Goal: Task Accomplishment & Management: Manage account settings

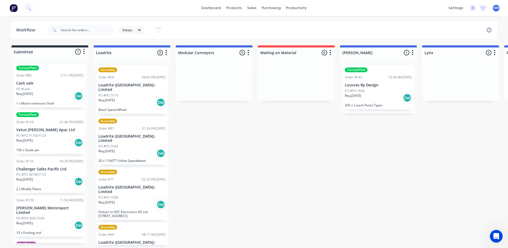
scroll to position [80, 0]
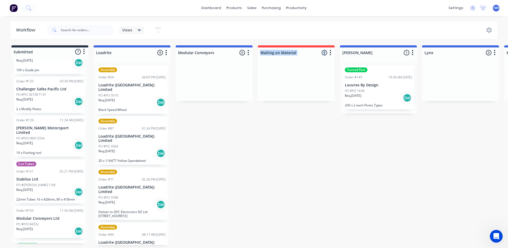
drag, startPoint x: 294, startPoint y: 130, endPoint x: 239, endPoint y: 146, distance: 57.4
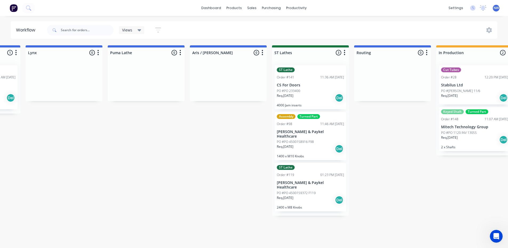
scroll to position [0, 395]
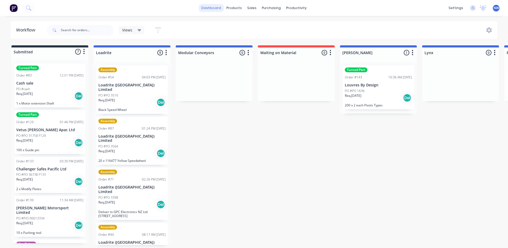
click at [214, 7] on link "dashboard" at bounding box center [211, 8] width 25 height 8
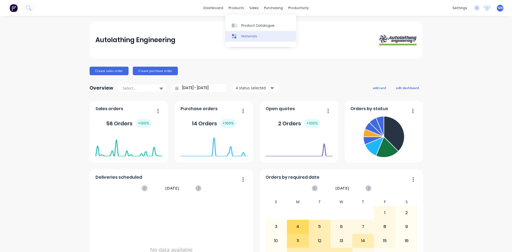
click at [243, 38] on div "Materials" at bounding box center [249, 36] width 16 height 5
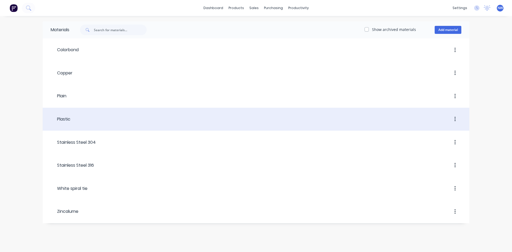
click at [204, 126] on header "Plastic" at bounding box center [256, 119] width 427 height 20
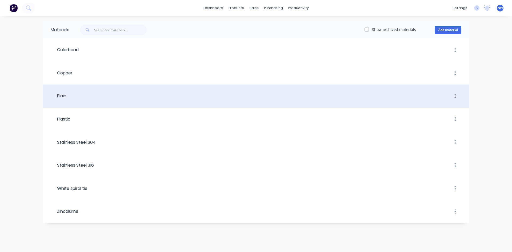
click at [80, 103] on header "Plain" at bounding box center [256, 96] width 427 height 20
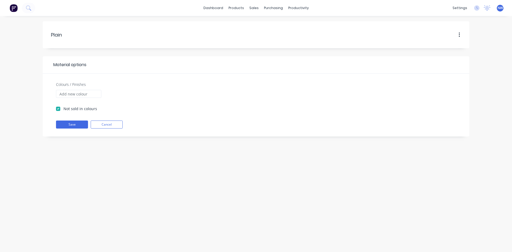
click at [16, 9] on img at bounding box center [14, 8] width 8 height 8
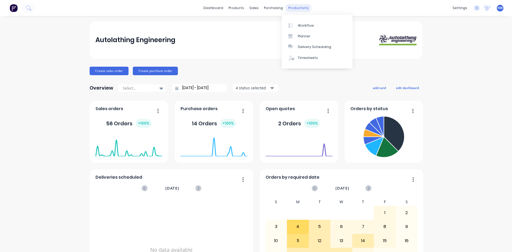
click at [302, 5] on div "productivity" at bounding box center [299, 8] width 26 height 8
click at [255, 38] on div "Autolathing Engineering" at bounding box center [255, 40] width 321 height 11
click at [248, 40] on link "Materials" at bounding box center [260, 36] width 71 height 11
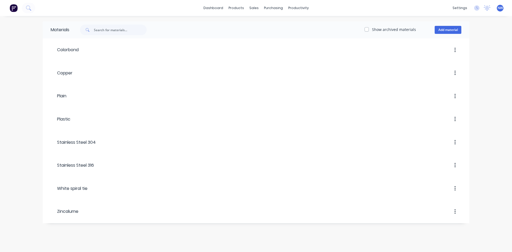
click at [492, 235] on div "Materials Show archived materials Add material Colorbond Copper Plain Plastic S…" at bounding box center [256, 134] width 512 height 236
click at [497, 244] on div "Open Intercom Messenger" at bounding box center [500, 240] width 14 height 14
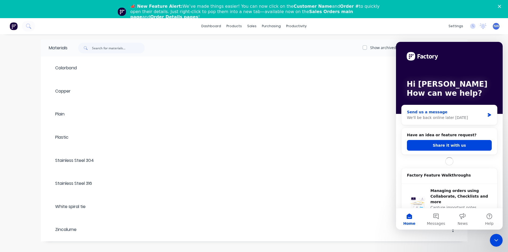
click at [422, 110] on div "Send us a message" at bounding box center [446, 112] width 78 height 6
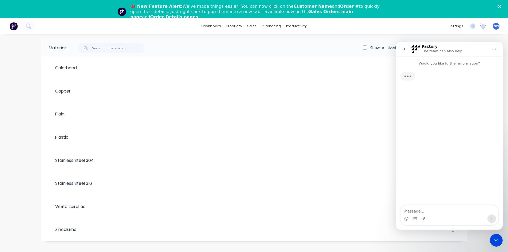
click at [428, 212] on textarea "Message…" at bounding box center [449, 209] width 98 height 9
click at [403, 49] on icon "go back" at bounding box center [404, 49] width 4 height 4
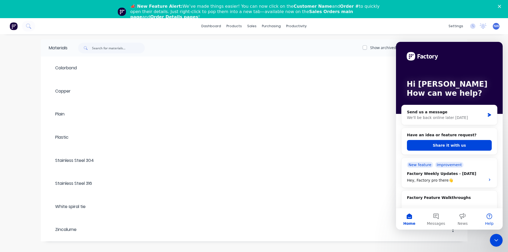
click at [486, 220] on button "Help" at bounding box center [489, 218] width 27 height 21
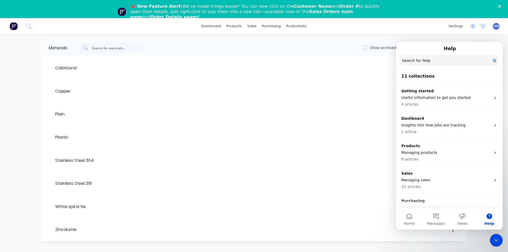
click at [411, 60] on input "Search for help" at bounding box center [449, 60] width 100 height 10
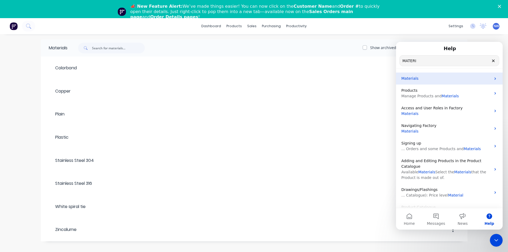
type input "MATERI"
click at [414, 81] on span "Materials" at bounding box center [409, 78] width 17 height 4
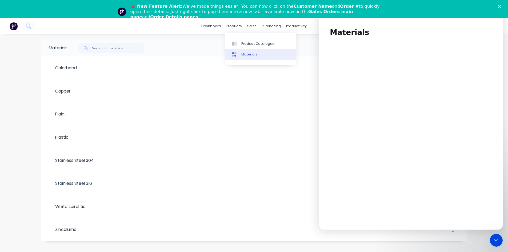
click at [249, 56] on div "Materials" at bounding box center [249, 54] width 16 height 5
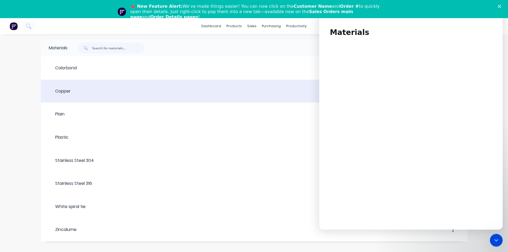
click at [69, 89] on div "Copper" at bounding box center [60, 91] width 22 height 6
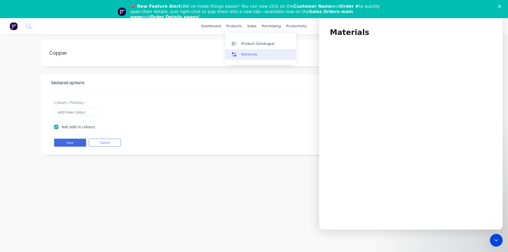
click at [246, 52] on div "Materials" at bounding box center [249, 54] width 16 height 5
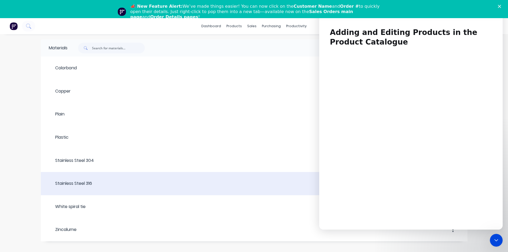
click at [292, 181] on div at bounding box center [275, 184] width 367 height 10
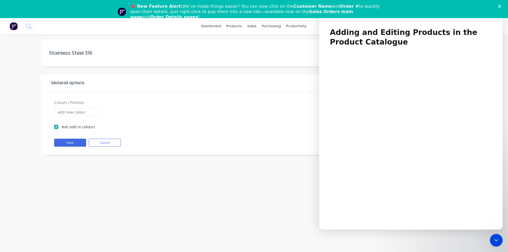
drag, startPoint x: 98, startPoint y: 141, endPoint x: 167, endPoint y: 166, distance: 73.5
click at [98, 138] on div "Colours / Finishes Not sold in colours Save Cancel" at bounding box center [254, 123] width 427 height 63
click at [111, 144] on button "Cancel" at bounding box center [105, 143] width 32 height 8
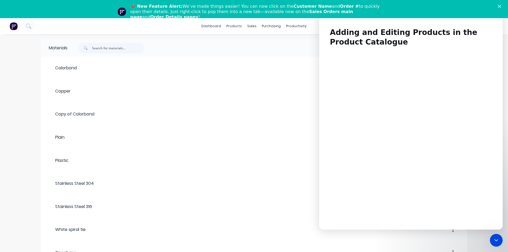
click at [492, 237] on div "Close Intercom Messenger" at bounding box center [496, 240] width 13 height 13
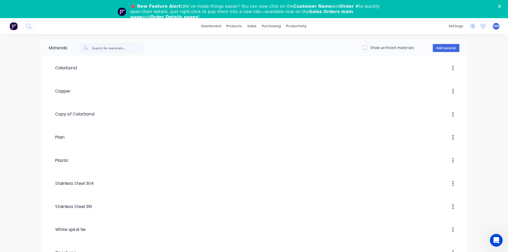
click at [495, 238] on icon "Open Intercom Messenger" at bounding box center [496, 240] width 9 height 9
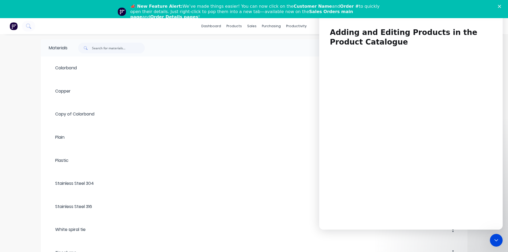
drag, startPoint x: 501, startPoint y: 41, endPoint x: 813, endPoint y: 21, distance: 312.6
click at [495, 242] on icon "Close Intercom Messenger" at bounding box center [496, 240] width 6 height 6
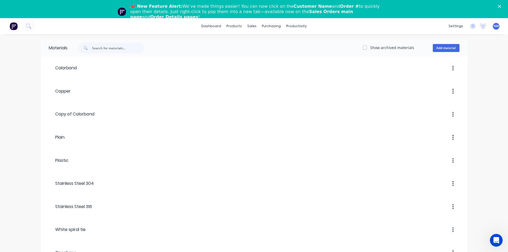
click at [499, 240] on icon "Open Intercom Messenger" at bounding box center [496, 240] width 9 height 9
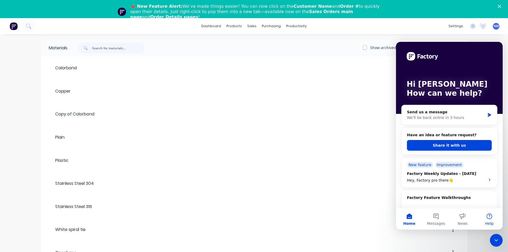
click at [489, 219] on button "Help" at bounding box center [489, 218] width 27 height 21
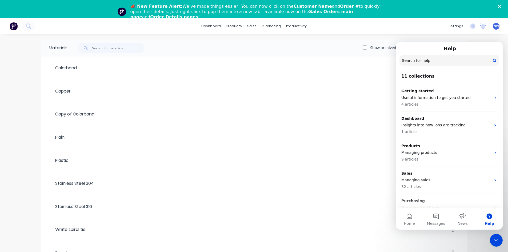
click at [421, 59] on input "Search for help" at bounding box center [449, 60] width 100 height 10
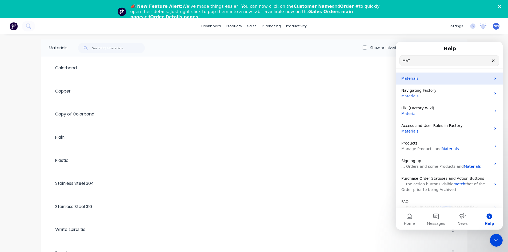
type input "MAT"
click at [413, 78] on span "Materials" at bounding box center [409, 78] width 17 height 4
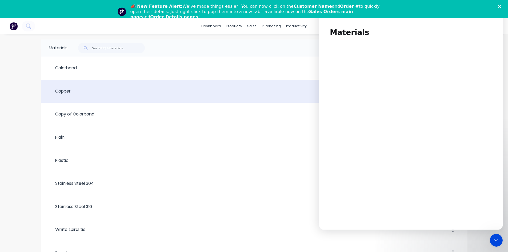
click at [75, 95] on div at bounding box center [265, 91] width 389 height 10
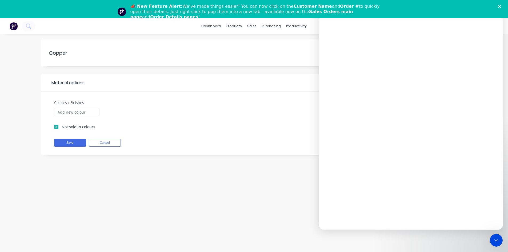
scroll to position [179, 0]
click at [127, 192] on div "Copper Copper Material options Colours / Finishes Not sold in colours Save Canc…" at bounding box center [254, 152] width 508 height 236
drag, startPoint x: 497, startPoint y: 238, endPoint x: 494, endPoint y: 238, distance: 3.2
click at [497, 238] on icon "Close Intercom Messenger" at bounding box center [496, 240] width 6 height 6
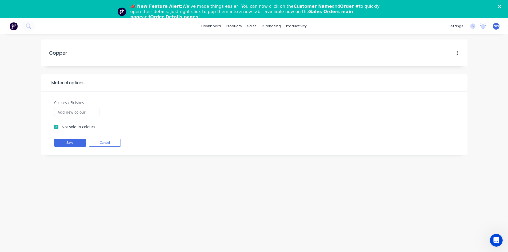
scroll to position [0, 0]
click at [81, 114] on input "Colours / Finishes" at bounding box center [76, 112] width 45 height 8
type input "16MM COPPER"
click at [126, 112] on span "16MM COPPER" at bounding box center [121, 112] width 32 height 6
click at [73, 144] on button "Save" at bounding box center [70, 143] width 32 height 8
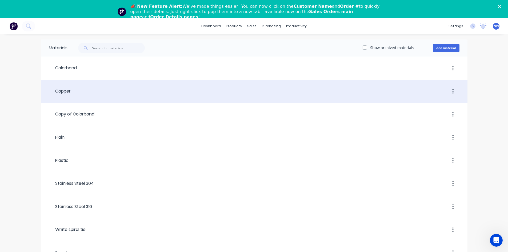
click at [71, 94] on div at bounding box center [265, 91] width 389 height 10
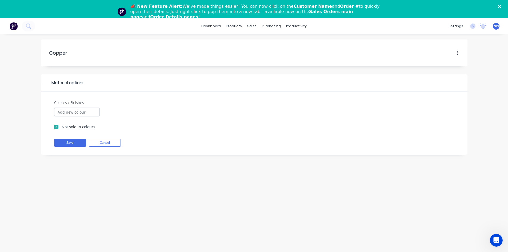
click at [84, 112] on input "Colours / Finishes" at bounding box center [76, 112] width 45 height 8
type input "16MM COPPER"
click at [106, 143] on button "Cancel" at bounding box center [105, 143] width 32 height 8
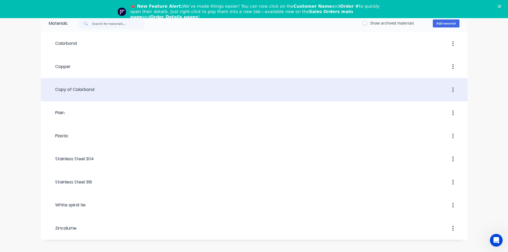
scroll to position [26, 0]
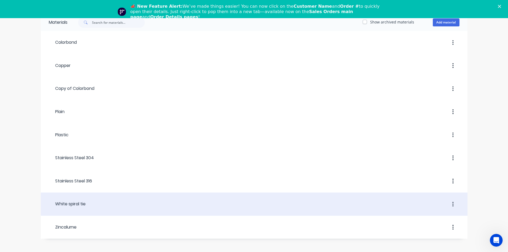
click at [109, 199] on div at bounding box center [273, 204] width 374 height 10
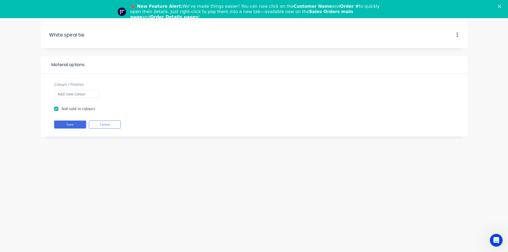
scroll to position [18, 0]
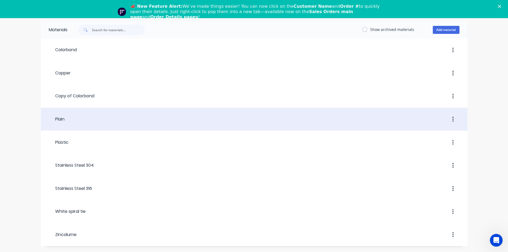
scroll to position [26, 0]
